Goal: Obtain resource: Obtain resource

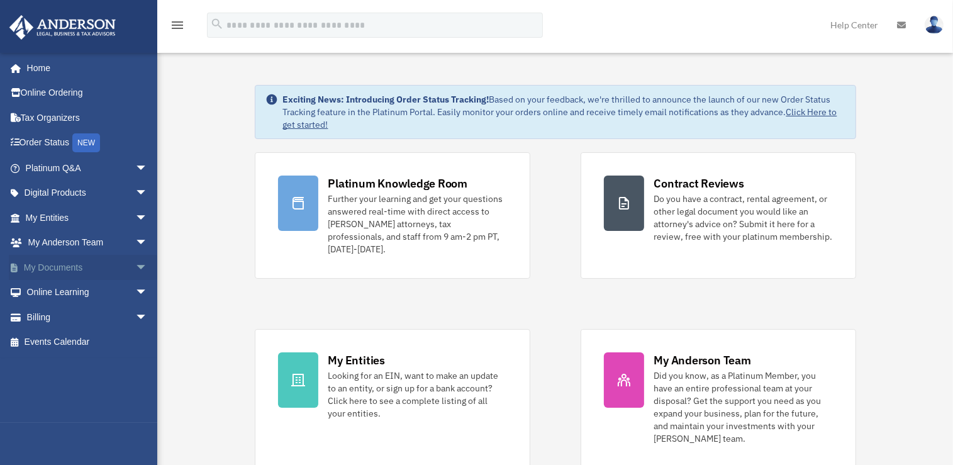
click at [120, 269] on link "My Documents arrow_drop_down" at bounding box center [88, 267] width 158 height 25
click at [135, 268] on span "arrow_drop_down" at bounding box center [147, 268] width 25 height 26
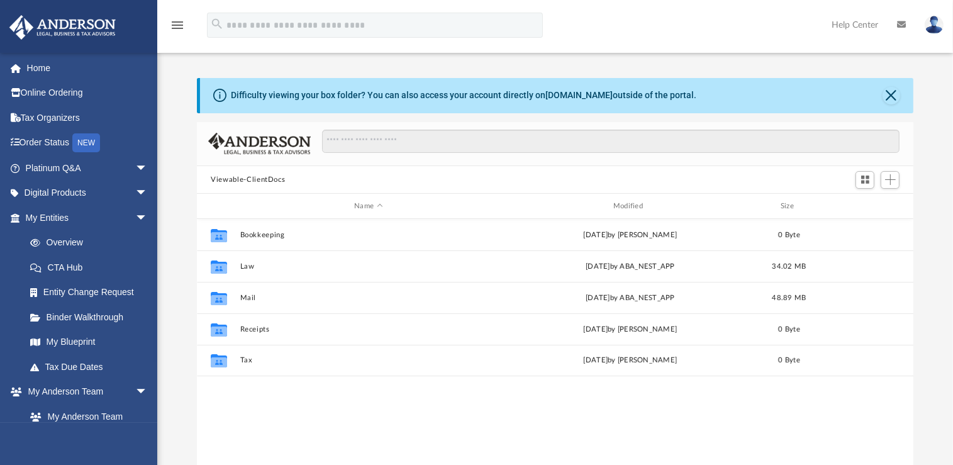
scroll to position [276, 707]
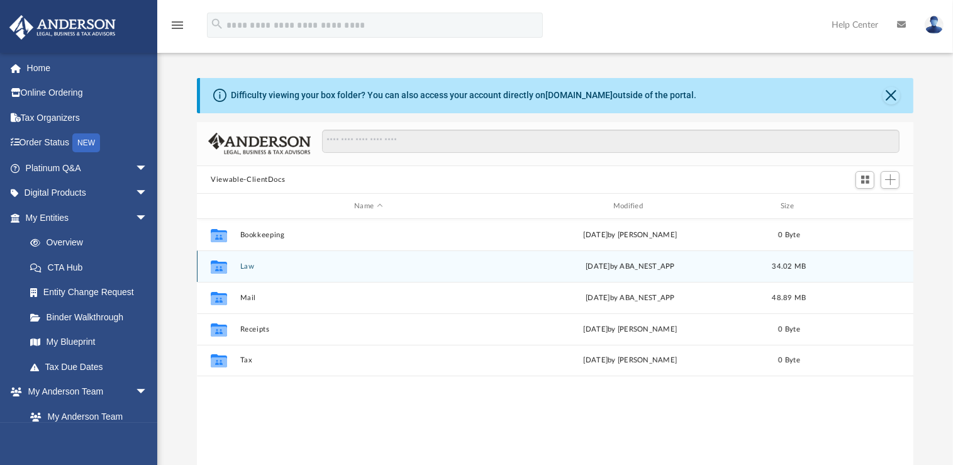
click at [248, 266] on button "Law" at bounding box center [368, 266] width 257 height 8
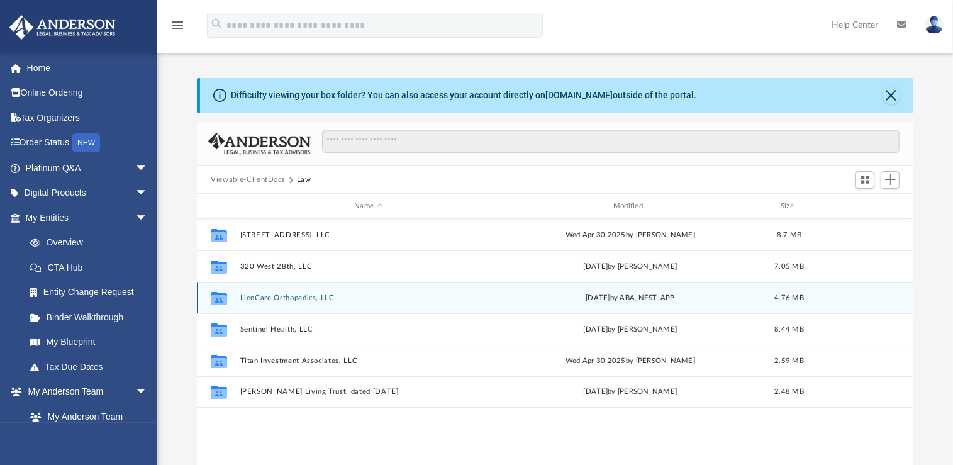
click at [318, 298] on button "LionCare Orthopedics, LLC" at bounding box center [368, 298] width 257 height 8
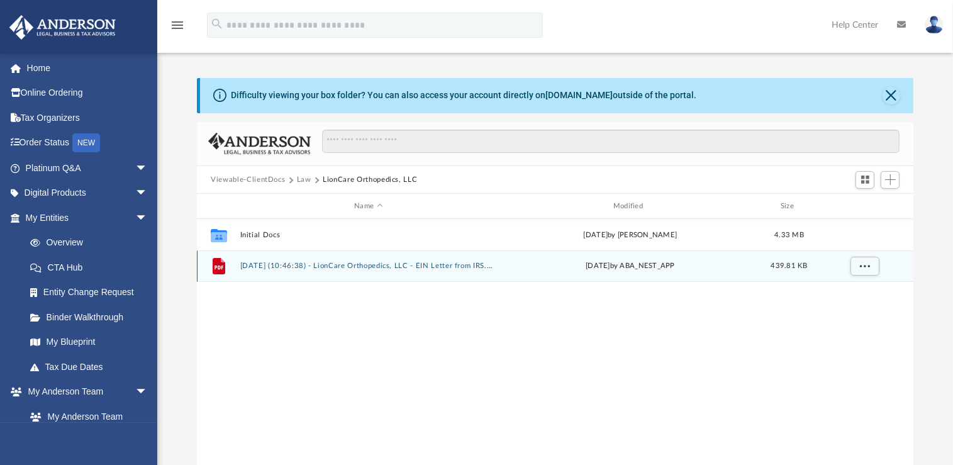
click at [401, 264] on button "[DATE] (10:46:38) - LionCare Orthopedics, LLC - EIN Letter from IRS.pdf" at bounding box center [368, 266] width 257 height 8
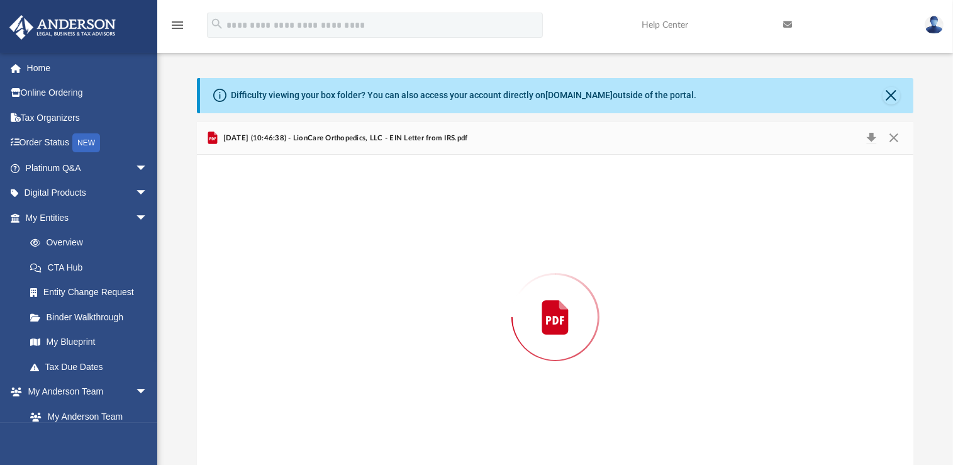
scroll to position [14, 0]
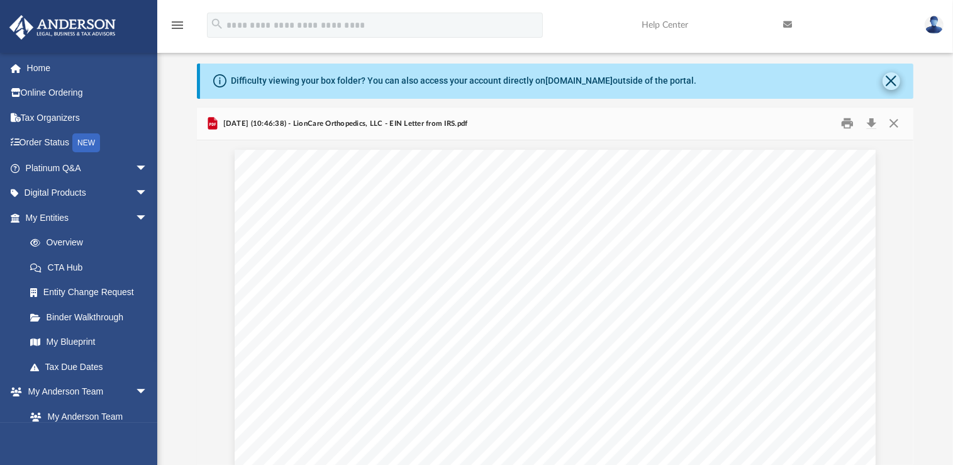
click at [891, 79] on button "Close" at bounding box center [892, 81] width 18 height 18
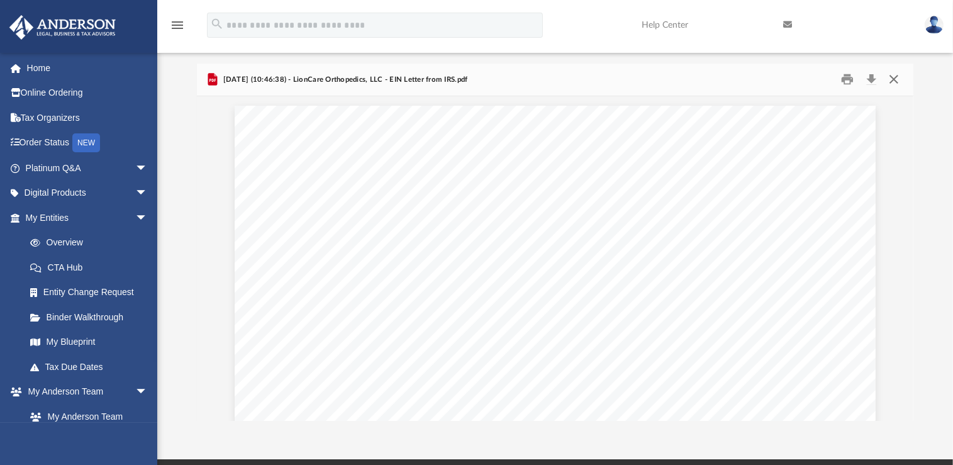
click at [893, 82] on button "Close" at bounding box center [893, 80] width 23 height 20
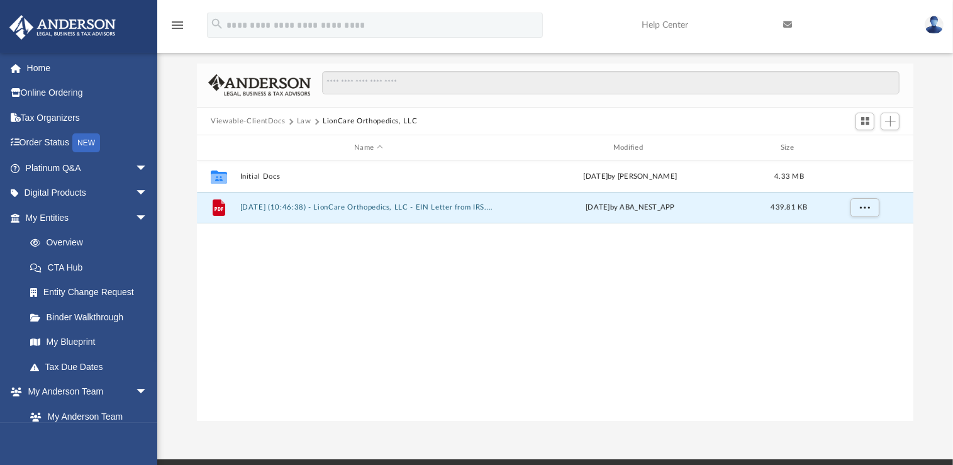
scroll to position [0, 0]
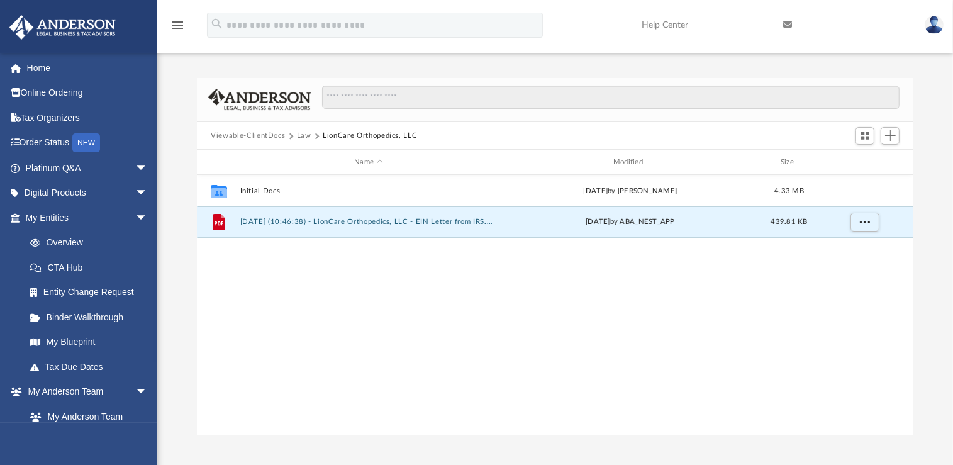
click at [259, 136] on button "Viewable-ClientDocs" at bounding box center [248, 135] width 74 height 11
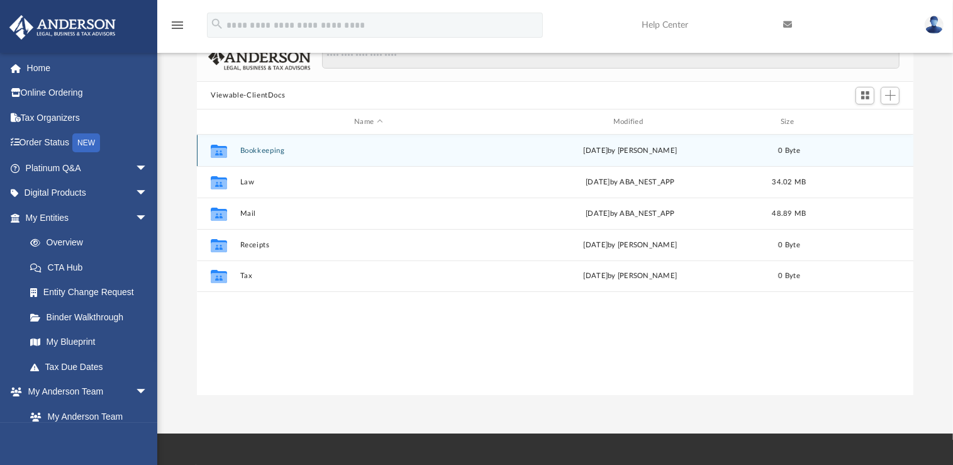
scroll to position [45, 0]
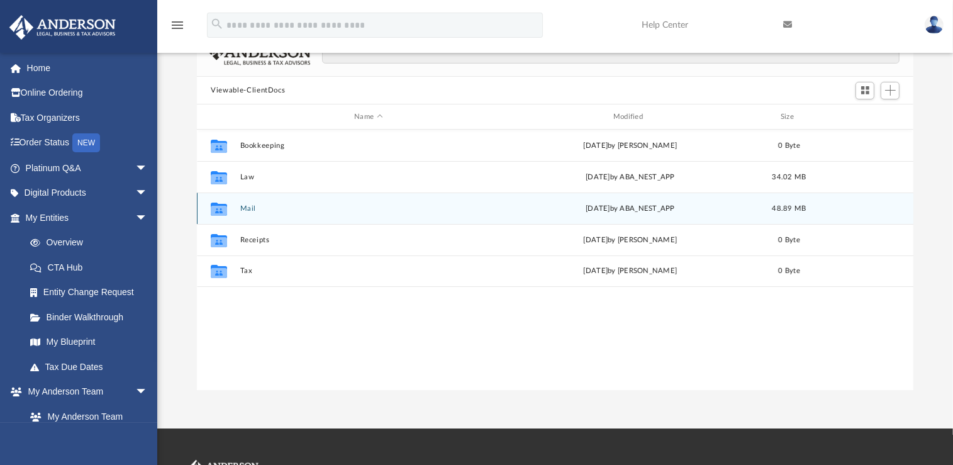
click at [250, 205] on button "Mail" at bounding box center [368, 209] width 257 height 8
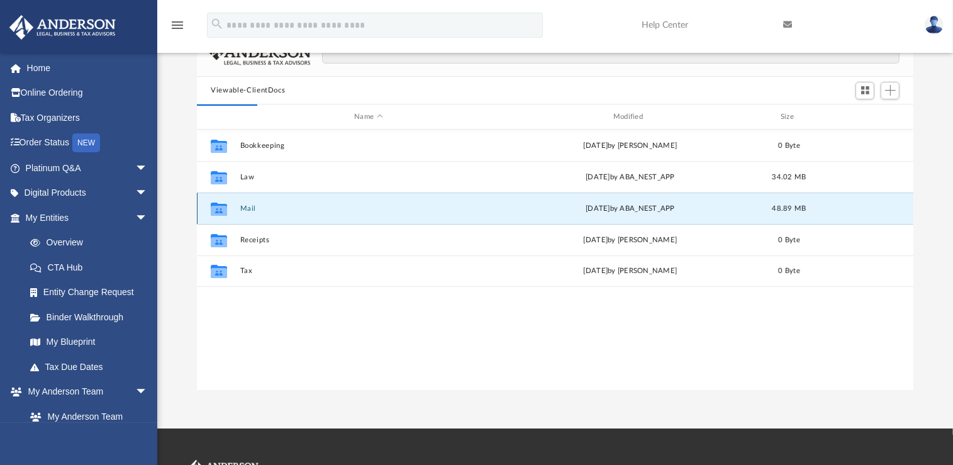
click at [228, 216] on icon "Collaborated Folder" at bounding box center [219, 209] width 20 height 20
click at [251, 211] on button "Mail" at bounding box center [368, 209] width 257 height 8
click at [614, 210] on div "[DATE] by ABA_NEST_APP" at bounding box center [630, 208] width 257 height 11
click at [245, 206] on button "Mail" at bounding box center [368, 209] width 257 height 8
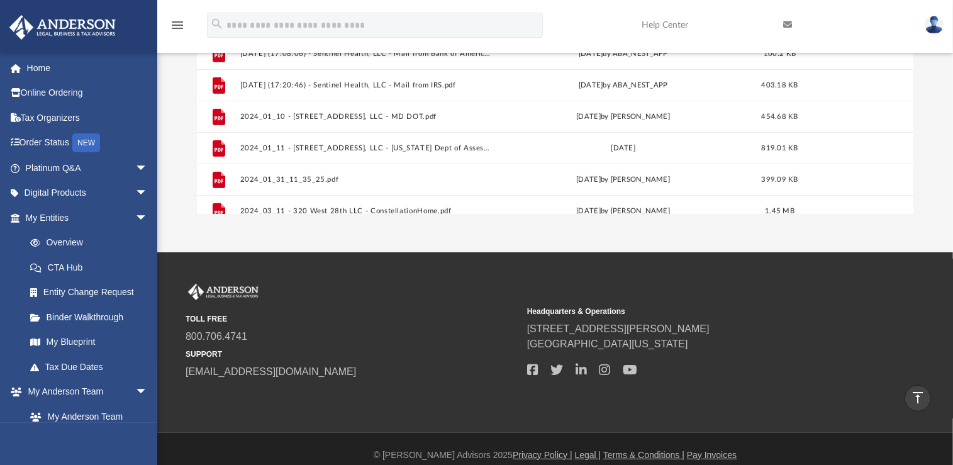
scroll to position [0, 0]
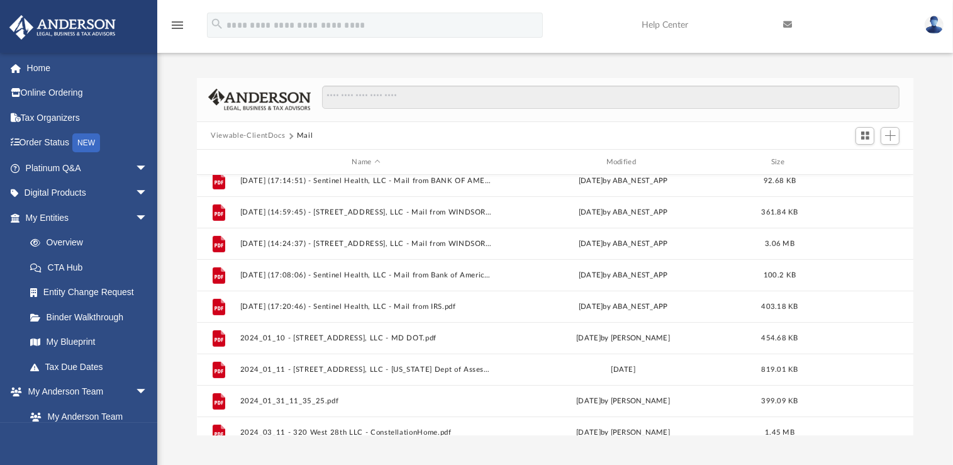
click at [256, 137] on button "Viewable-ClientDocs" at bounding box center [248, 135] width 74 height 11
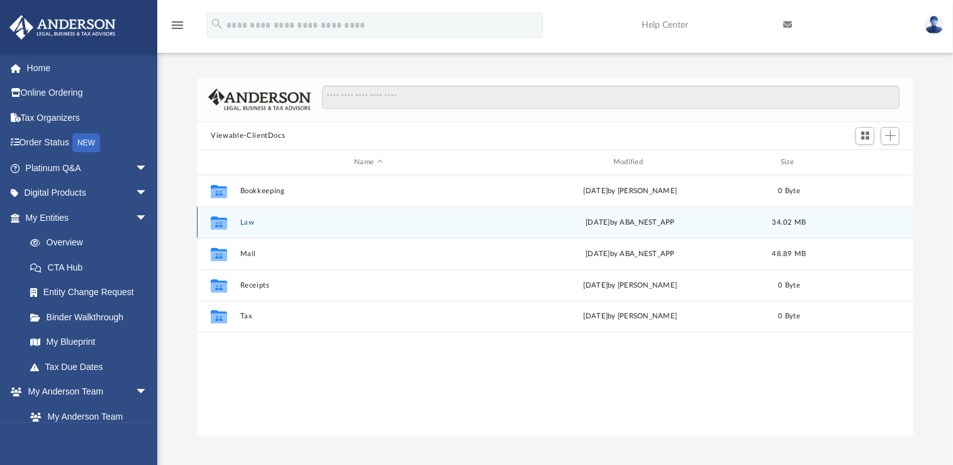
click at [249, 223] on button "Law" at bounding box center [368, 222] width 257 height 8
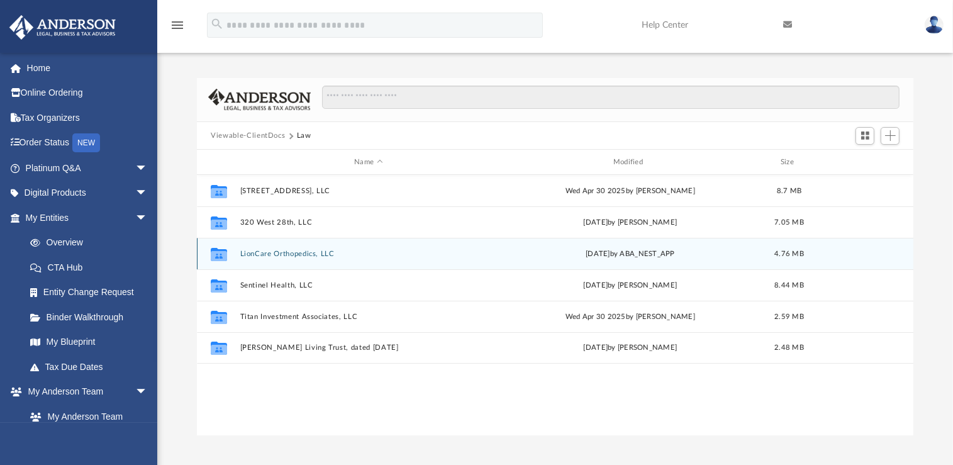
click at [278, 254] on button "LionCare Orthopedics, LLC" at bounding box center [368, 254] width 257 height 8
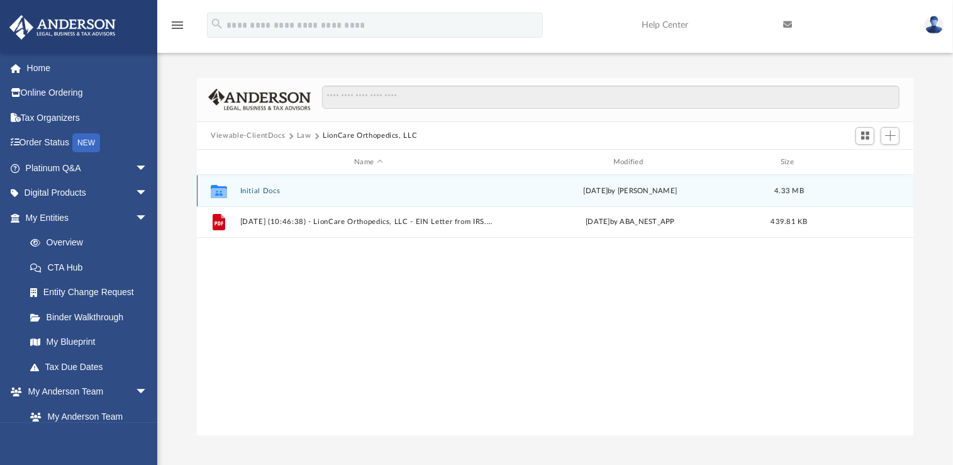
click at [225, 191] on icon "grid" at bounding box center [219, 193] width 16 height 10
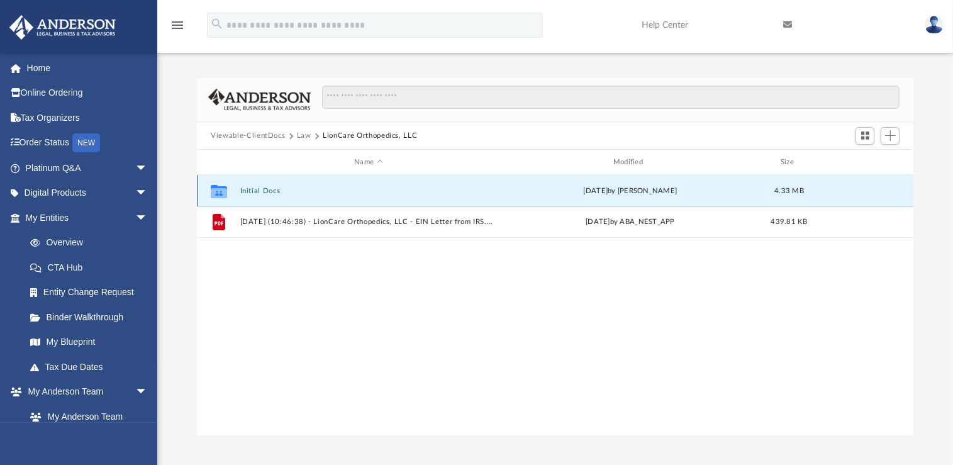
click at [245, 191] on button "Initial Docs" at bounding box center [368, 191] width 257 height 8
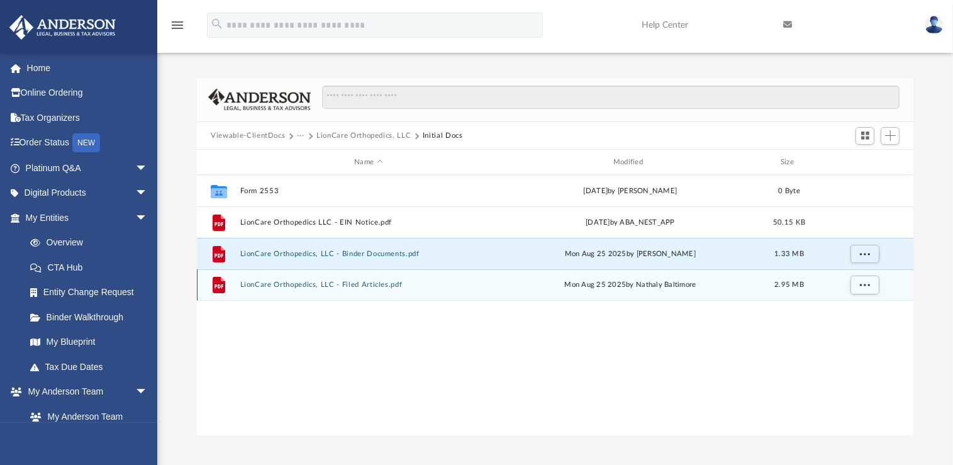
drag, startPoint x: 314, startPoint y: 256, endPoint x: 315, endPoint y: 274, distance: 17.6
click at [315, 274] on div "Collaborated Folder Form 2553 [DATE] by [PERSON_NAME] 0 Byte File LionCare Orth…" at bounding box center [555, 238] width 717 height 126
click at [312, 283] on button "LionCare Orthopedics, LLC - Filed Articles.pdf" at bounding box center [368, 285] width 257 height 8
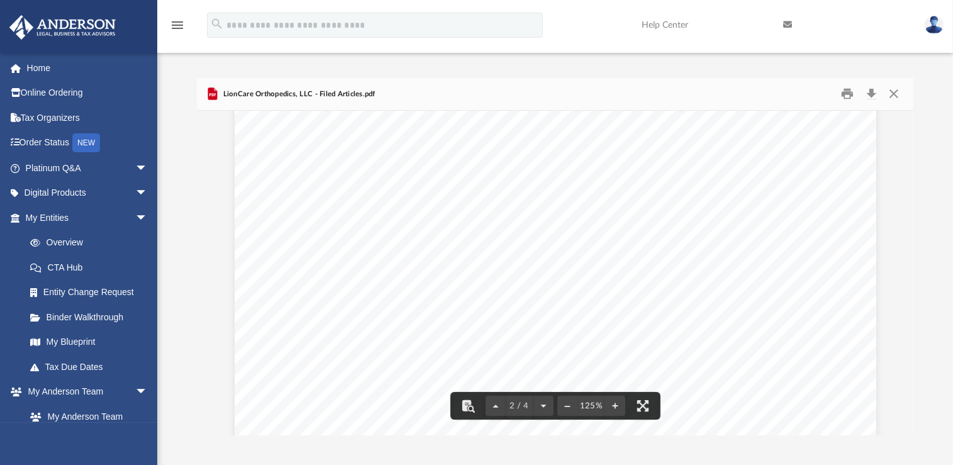
scroll to position [895, 0]
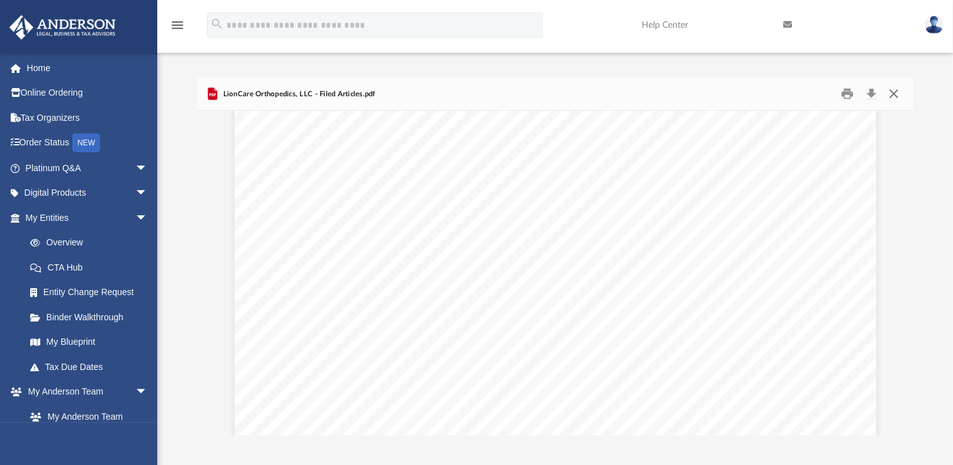
click at [895, 98] on button "Close" at bounding box center [893, 94] width 23 height 20
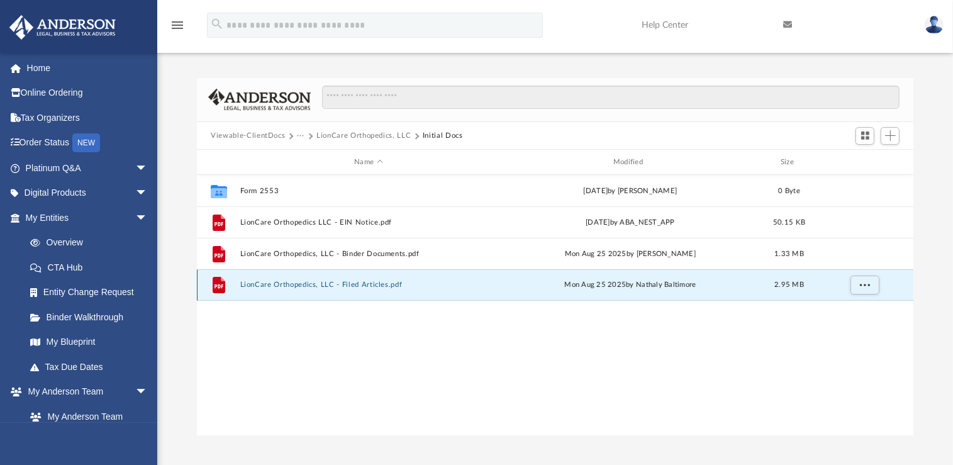
click at [322, 284] on button "LionCare Orthopedics, LLC - Filed Articles.pdf" at bounding box center [368, 285] width 257 height 8
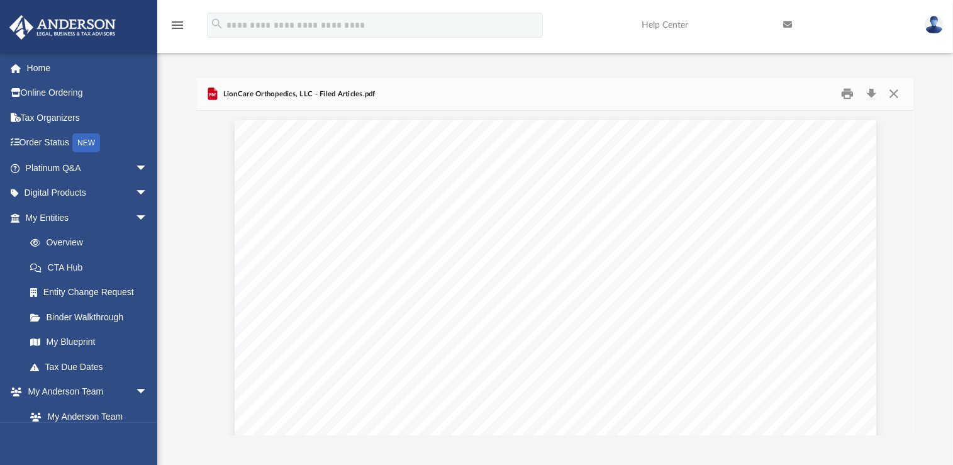
scroll to position [850, 0]
click at [892, 94] on button "Close" at bounding box center [893, 94] width 23 height 20
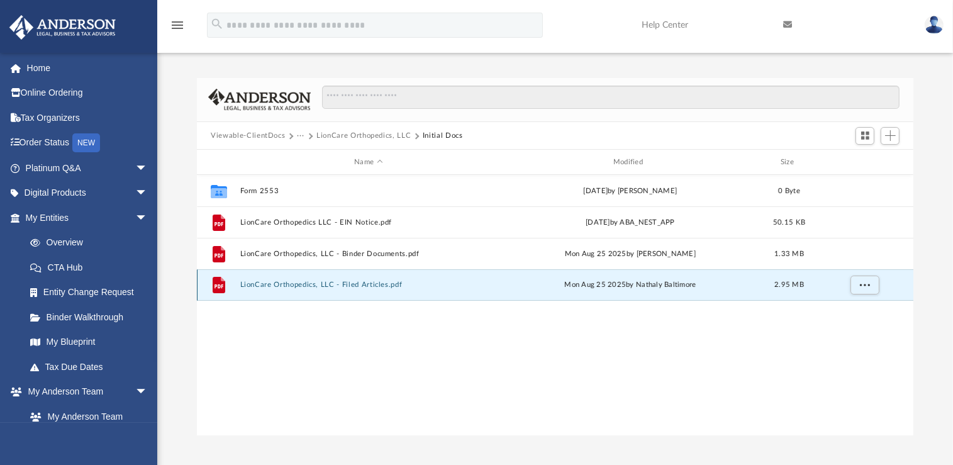
click at [361, 283] on button "LionCare Orthopedics, LLC - Filed Articles.pdf" at bounding box center [368, 285] width 257 height 8
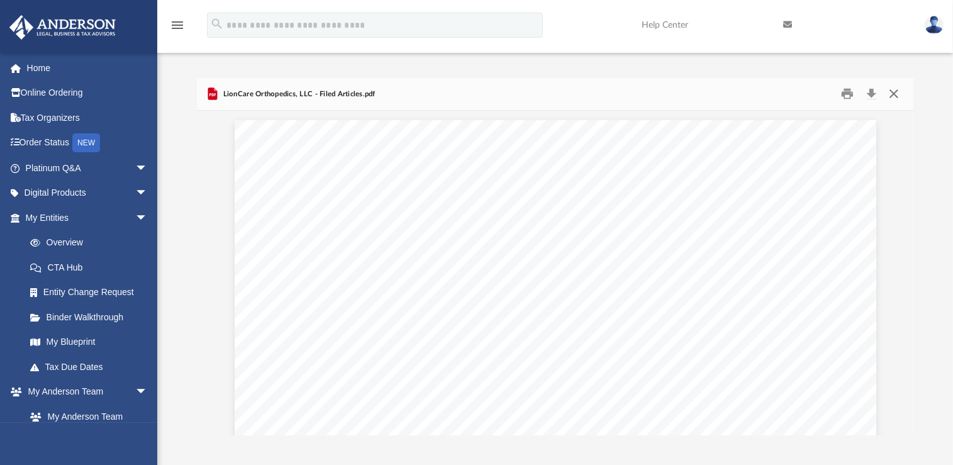
click at [904, 98] on button "Close" at bounding box center [893, 94] width 23 height 20
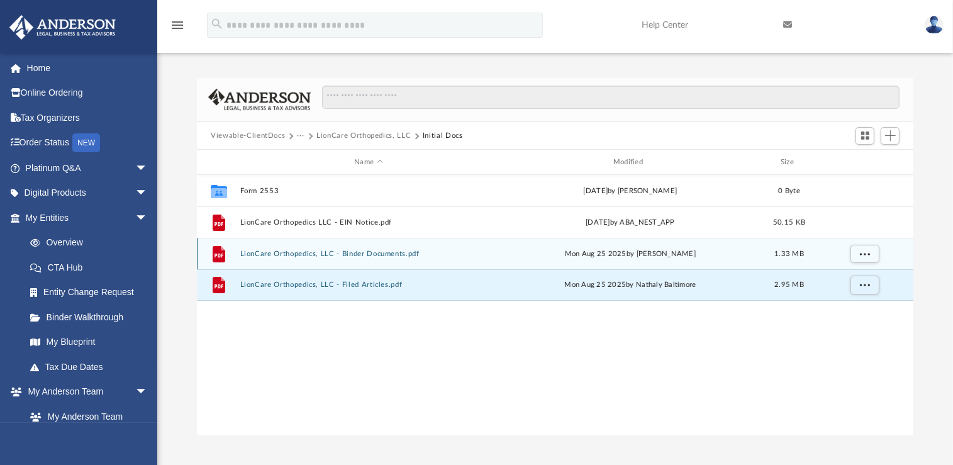
click at [373, 253] on button "LionCare Orthopedics, LLC - Binder Documents.pdf" at bounding box center [368, 254] width 257 height 8
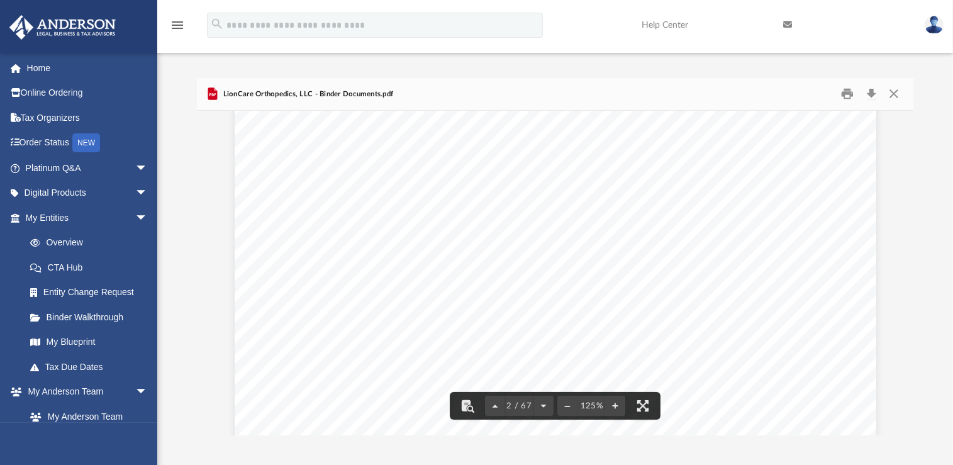
scroll to position [914, 0]
click at [771, 280] on div "Overview of LionCare Orthopedics, LLC Entity Formation Information State of Org…" at bounding box center [556, 471] width 642 height 831
click at [902, 86] on button "Close" at bounding box center [893, 94] width 23 height 20
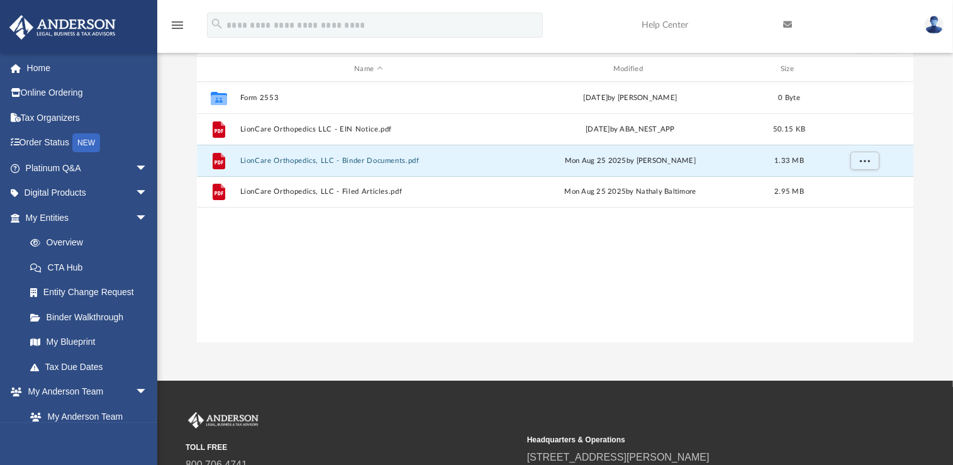
scroll to position [0, 0]
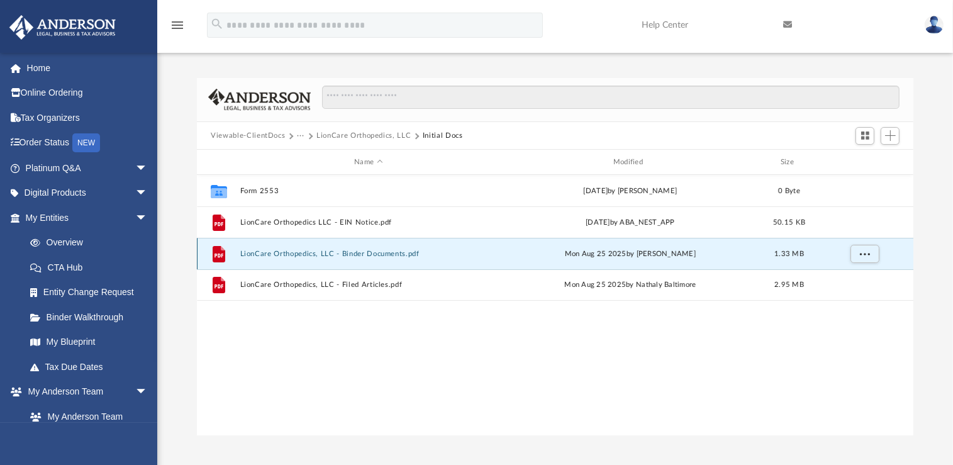
click at [856, 242] on div "grid" at bounding box center [865, 254] width 88 height 24
